Goal: Navigation & Orientation: Understand site structure

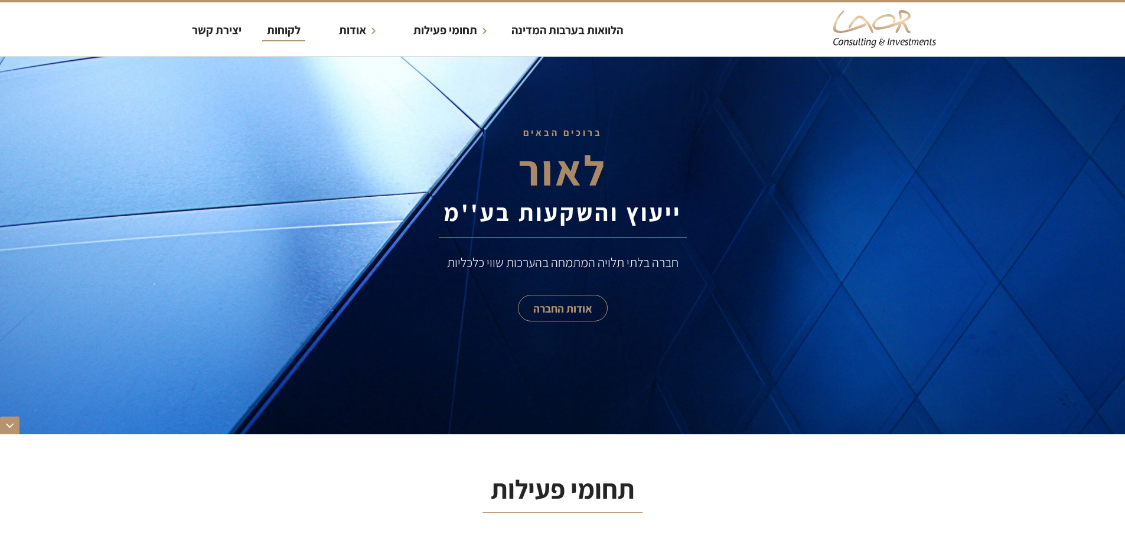
click at [293, 28] on div "לקוחות" at bounding box center [284, 30] width 34 height 18
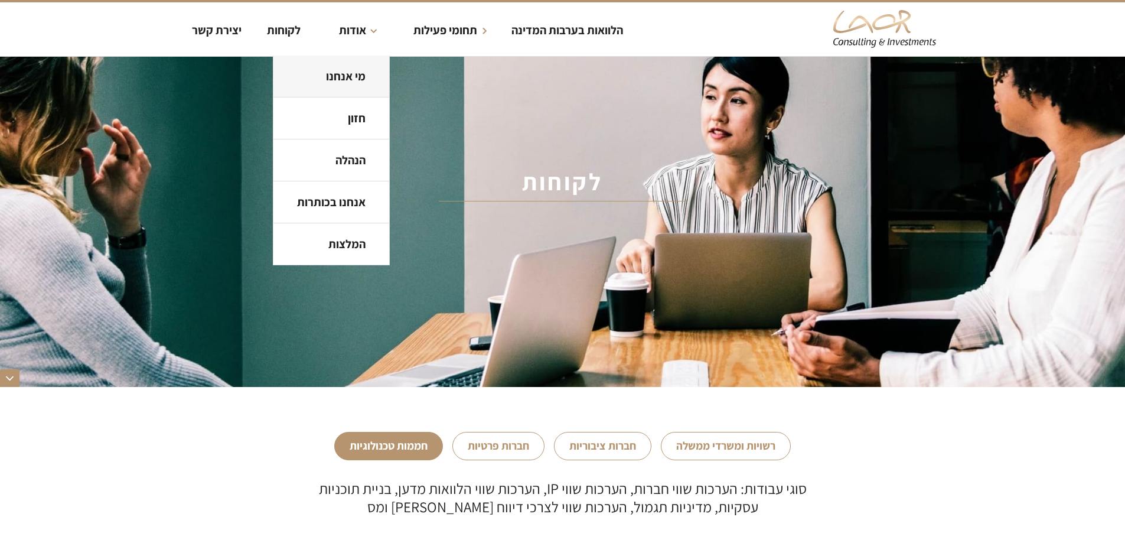
click at [339, 81] on strong "מי אנחנו" at bounding box center [346, 76] width 40 height 15
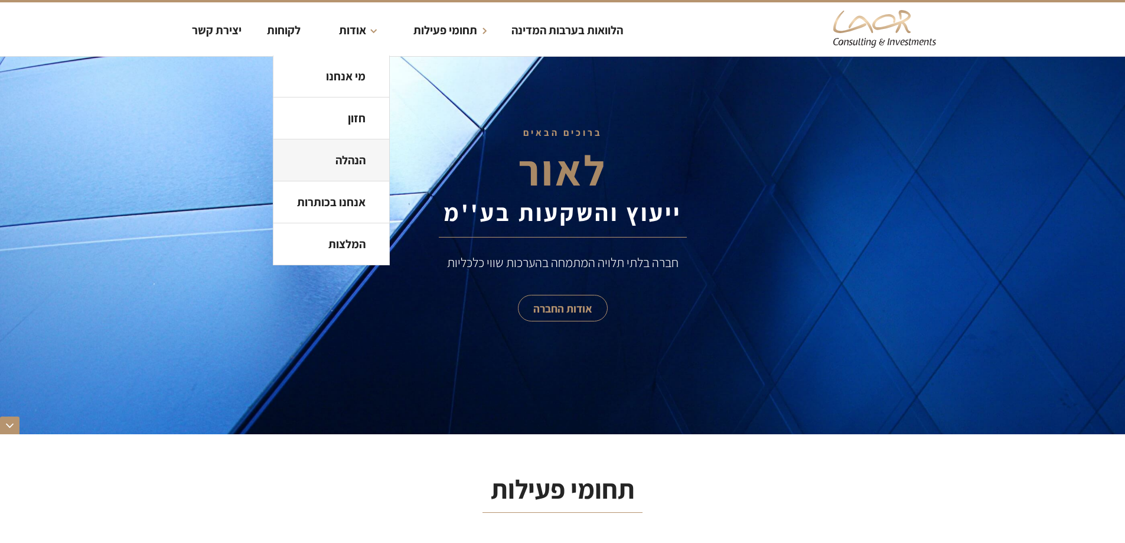
click at [348, 158] on strong "הנהלה" at bounding box center [350, 159] width 30 height 15
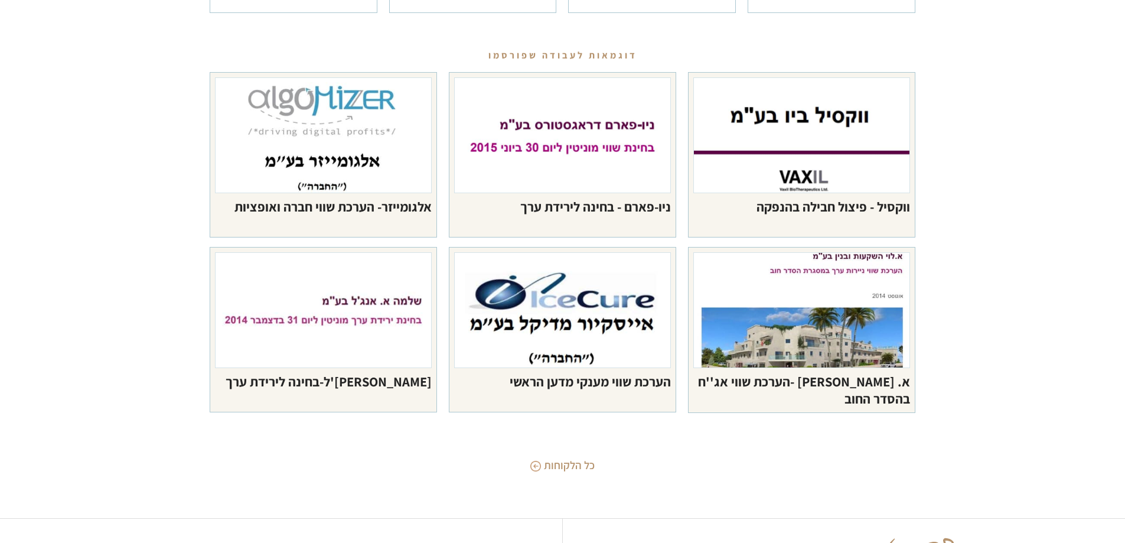
scroll to position [5419, 0]
